Goal: Transaction & Acquisition: Purchase product/service

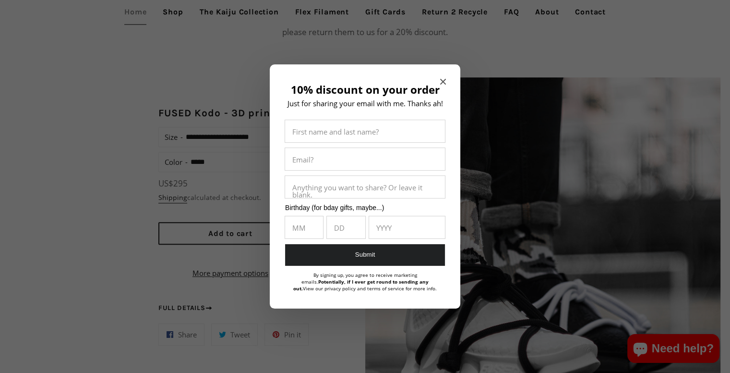
scroll to position [670, 0]
click at [448, 83] on div "10% discount on your order Just for sharing your email with me. Thanks ah! Firs…" at bounding box center [365, 186] width 191 height 244
click at [443, 85] on h2 "10% discount on your order" at bounding box center [365, 90] width 162 height 12
click at [443, 79] on icon "Close modal" at bounding box center [443, 82] width 6 height 6
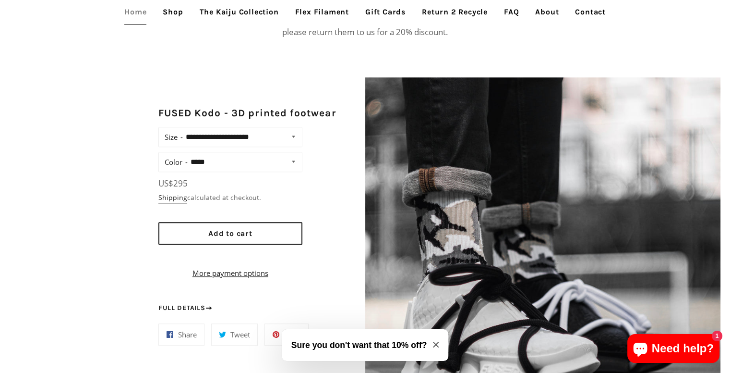
click at [171, 22] on link "Shop" at bounding box center [173, 12] width 35 height 24
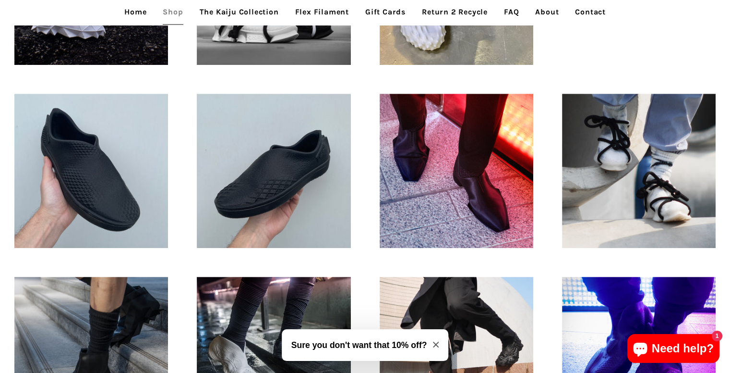
scroll to position [416, 0]
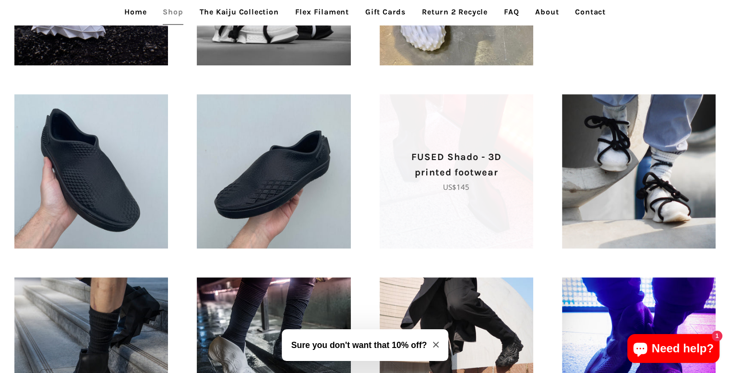
click at [482, 206] on span "FUSED Shado - 3D printed footwear Regular price US$145" at bounding box center [457, 171] width 154 height 154
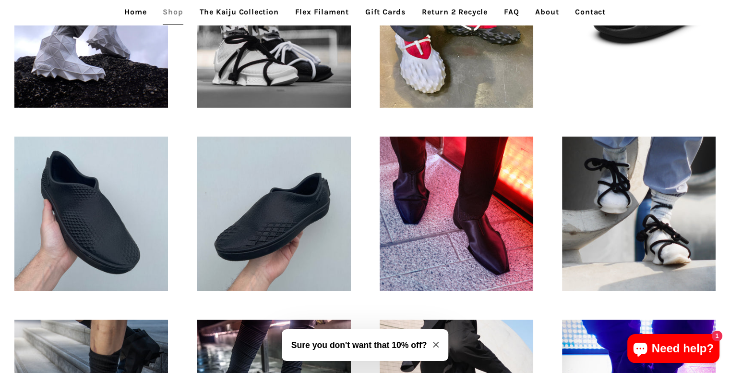
scroll to position [193, 0]
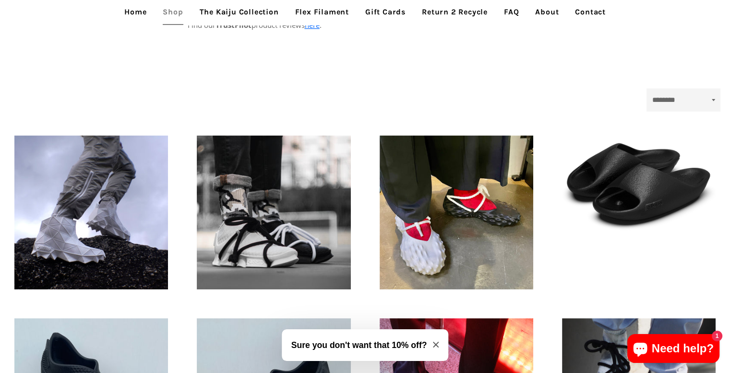
click at [246, 8] on link "The Kaiju Collection" at bounding box center [240, 12] width 94 height 24
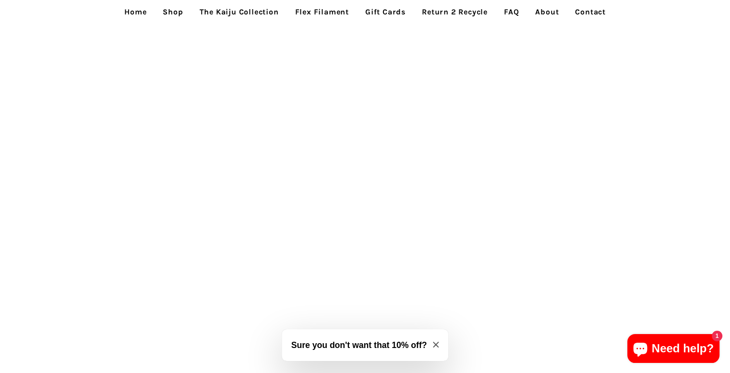
scroll to position [2005, 0]
